Goal: Task Accomplishment & Management: Complete application form

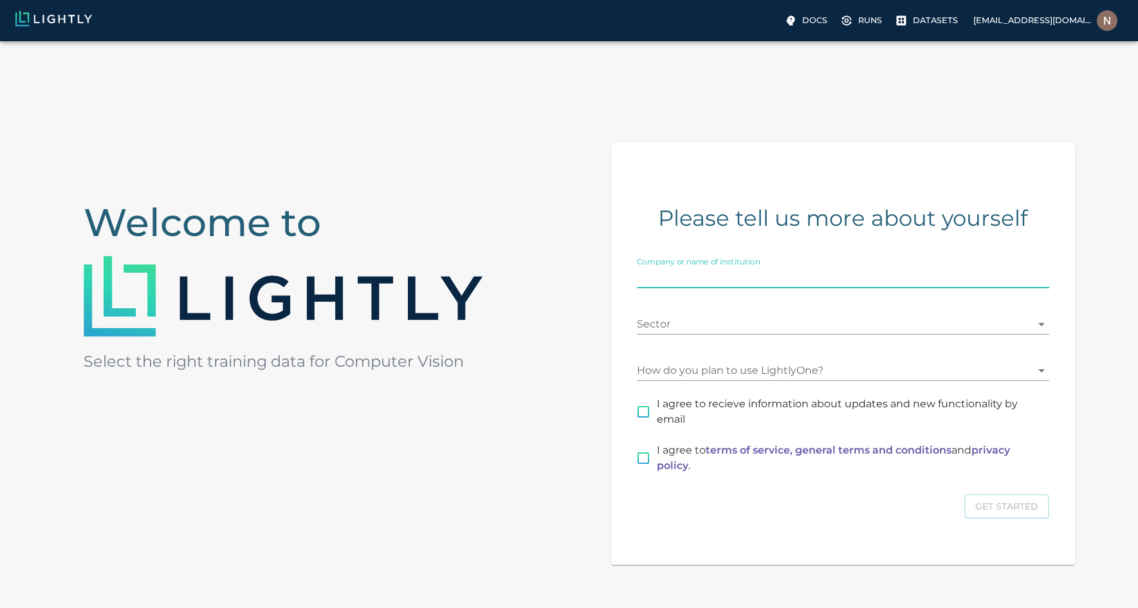
click at [716, 277] on input "Company or name of institution" at bounding box center [843, 278] width 412 height 21
type input "Blurrier (John Deere)"
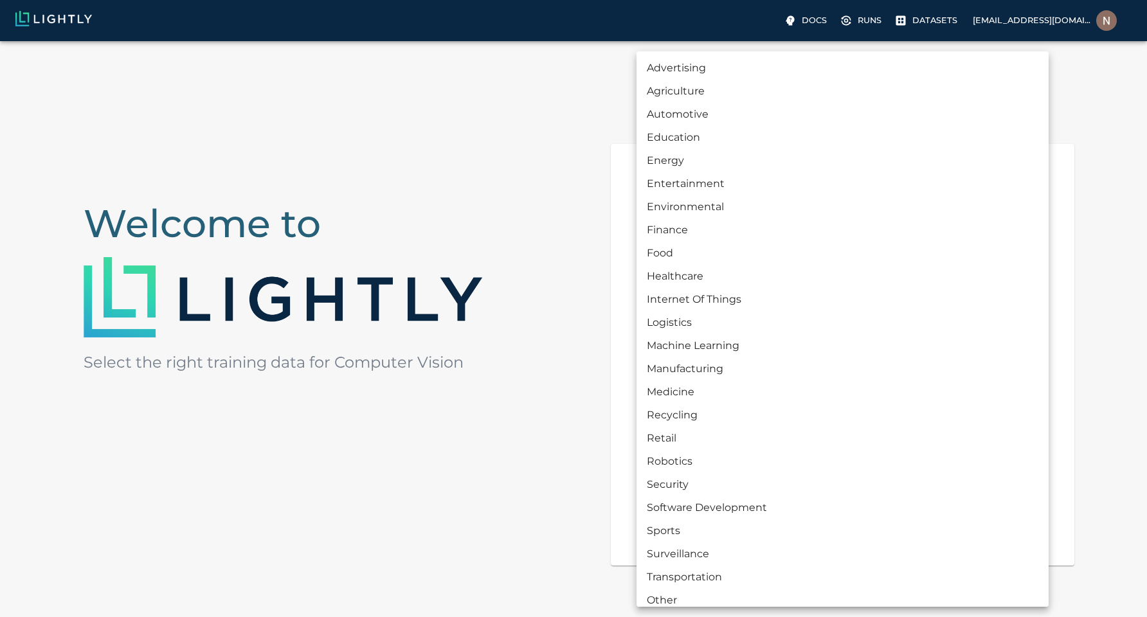
click at [691, 320] on body "Docs Runs Datasets nadeem.riaz@bluerivertech.com Welcome to Select the right tr…" at bounding box center [573, 365] width 1147 height 648
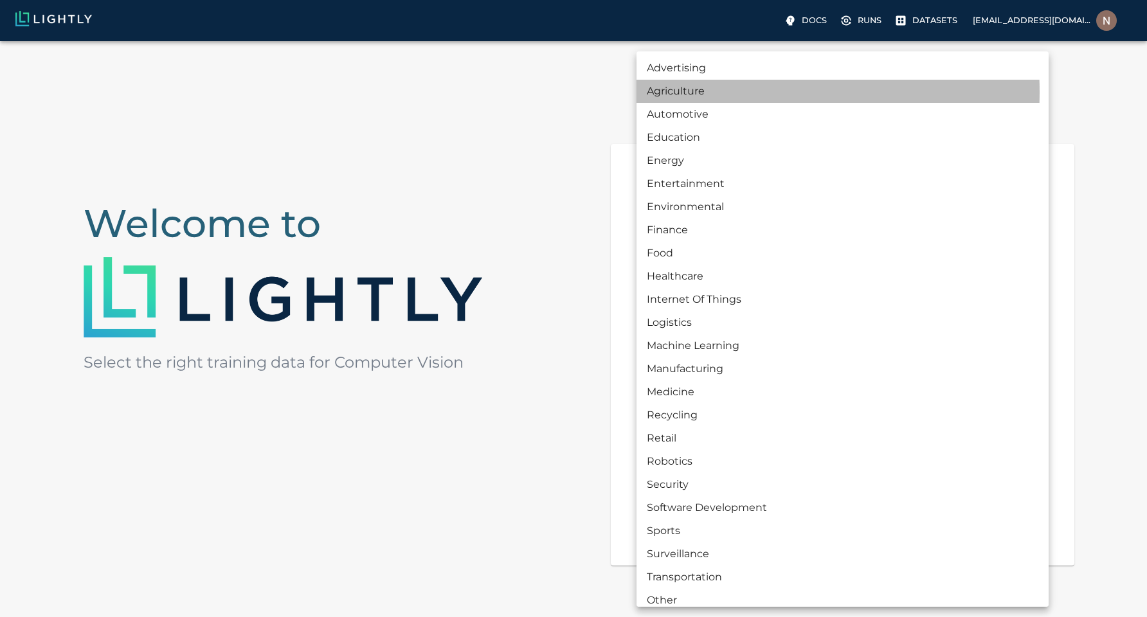
click at [697, 92] on li "Agriculture" at bounding box center [843, 91] width 412 height 23
type input "AGRICULTURE"
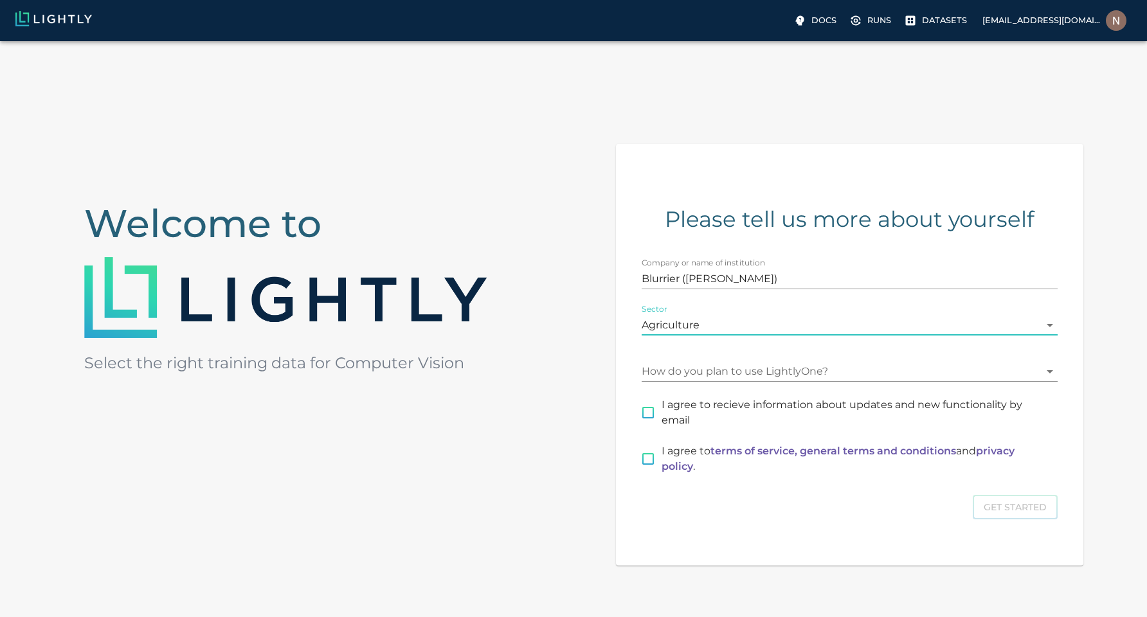
click at [742, 370] on body "Docs Runs Datasets nadeem.riaz@bluerivertech.com Welcome to Select the right tr…" at bounding box center [573, 365] width 1147 height 648
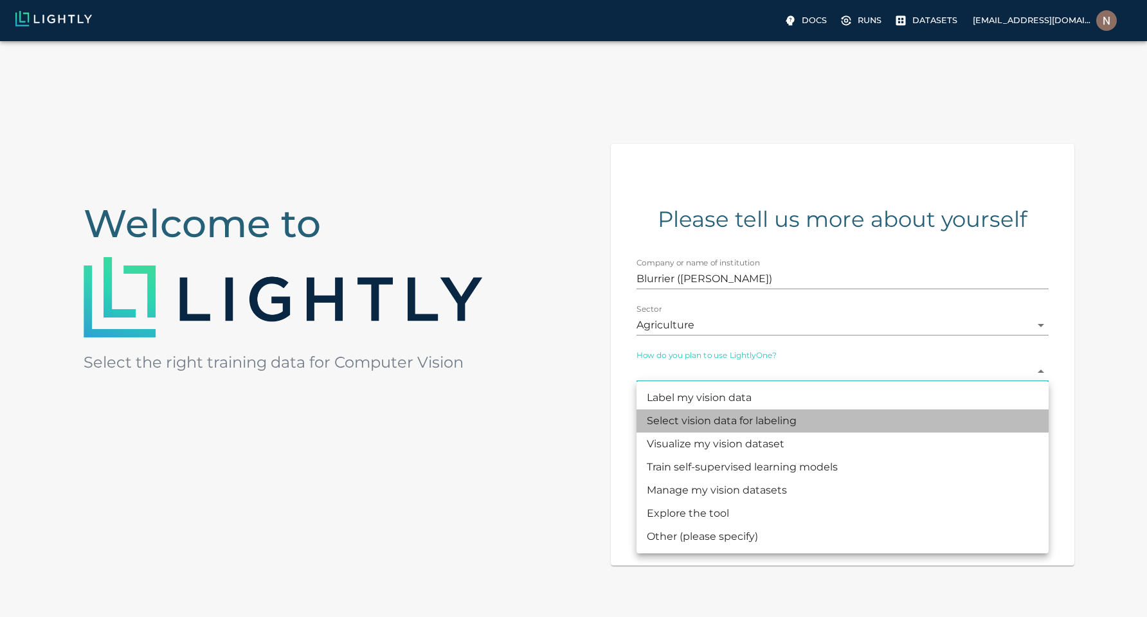
click at [704, 424] on li "Select vision data for labeling" at bounding box center [843, 421] width 412 height 23
type input "SELECTING"
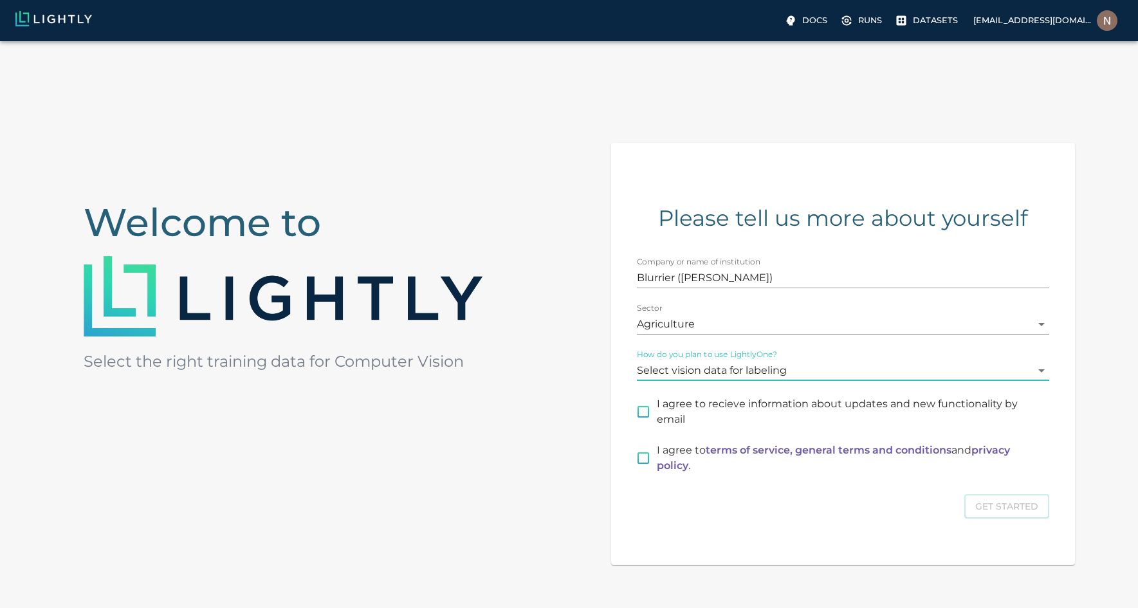
click at [644, 415] on input "I agree to recieve information about updates and new functionality by email" at bounding box center [643, 411] width 27 height 27
checkbox input "true"
click at [646, 465] on input "I agree to terms of service, general terms and conditions and privacy policy ." at bounding box center [643, 457] width 27 height 27
checkbox input "true"
click at [1004, 504] on button "Get Started" at bounding box center [1006, 506] width 85 height 25
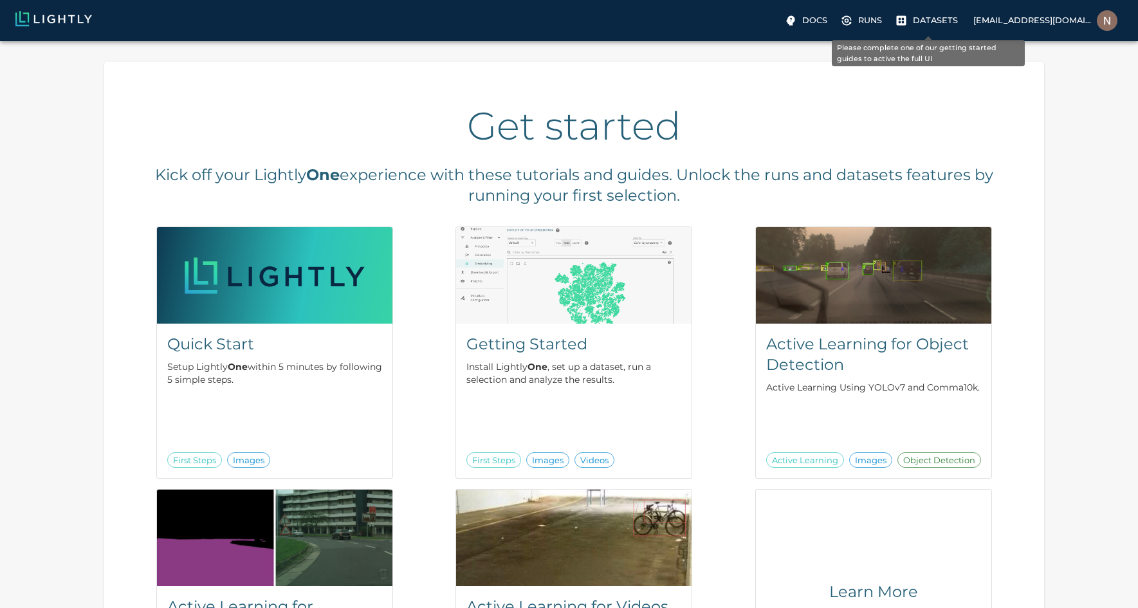
click at [917, 18] on p "Datasets" at bounding box center [935, 20] width 45 height 12
click at [251, 367] on p "Setup Lightly One within 5 minutes by following 5 simple steps." at bounding box center [274, 373] width 215 height 26
click at [868, 20] on p "Runs" at bounding box center [870, 20] width 24 height 12
click at [920, 18] on p "Datasets" at bounding box center [935, 20] width 45 height 12
click at [814, 22] on p "Docs" at bounding box center [814, 20] width 25 height 12
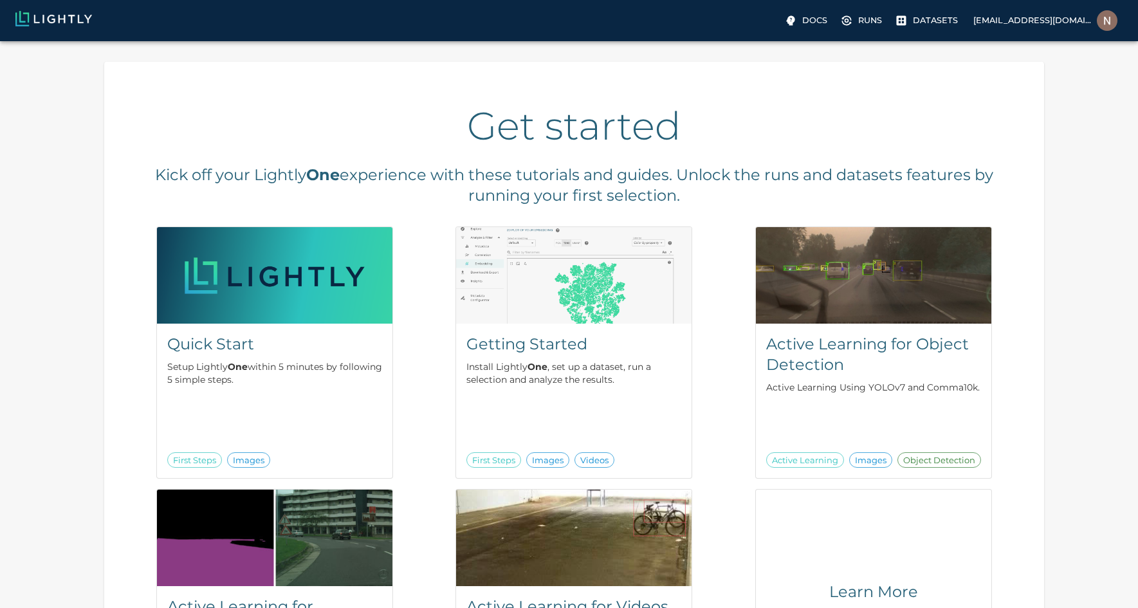
click at [41, 15] on img at bounding box center [53, 18] width 77 height 15
click at [45, 20] on img at bounding box center [53, 18] width 77 height 15
click at [23, 17] on img at bounding box center [53, 18] width 77 height 15
